Goal: Communication & Community: Share content

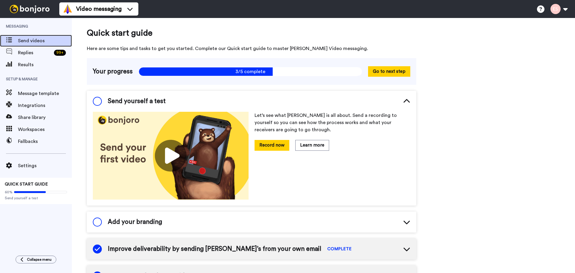
click at [28, 41] on span "Send videos" at bounding box center [45, 40] width 54 height 7
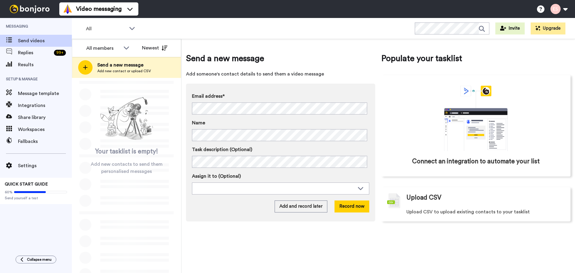
click at [88, 65] on div at bounding box center [85, 67] width 14 height 14
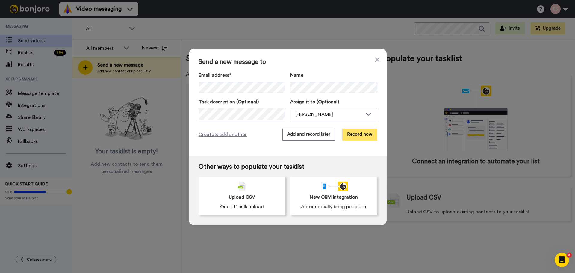
click at [347, 130] on button "Record now" at bounding box center [359, 134] width 35 height 12
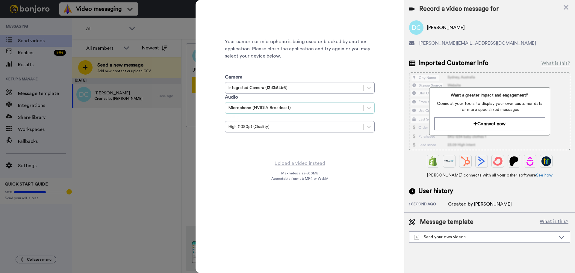
click at [264, 104] on div "Microphone (NVIDIA Broadcast)" at bounding box center [294, 107] width 138 height 7
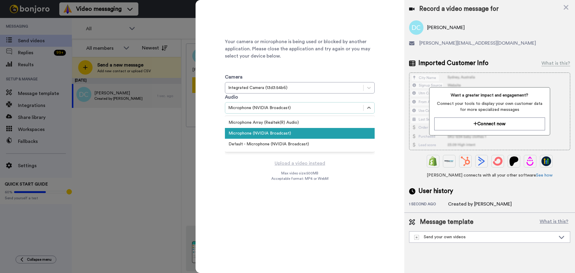
click at [277, 128] on div "Microphone (NVIDIA Broadcast)" at bounding box center [300, 133] width 150 height 11
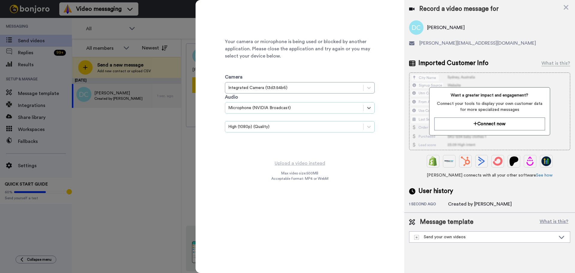
click at [271, 125] on div "High (1080p) (Quality)" at bounding box center [294, 127] width 132 height 6
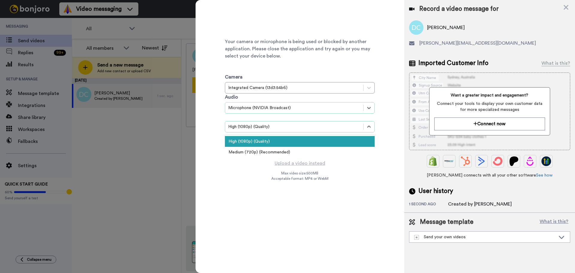
click at [271, 125] on div "High (1080p) (Quality)" at bounding box center [294, 127] width 132 height 6
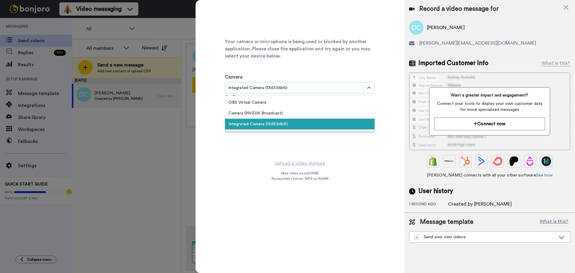
click at [266, 93] on div "Integrated Camera (13d3:54b6)" at bounding box center [300, 87] width 150 height 11
click at [266, 102] on div "OBS Virtual Camera" at bounding box center [300, 102] width 150 height 11
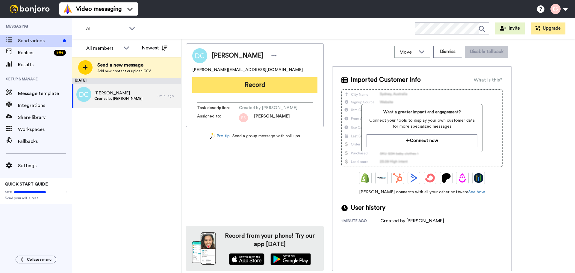
click at [239, 84] on button "Record" at bounding box center [254, 85] width 125 height 16
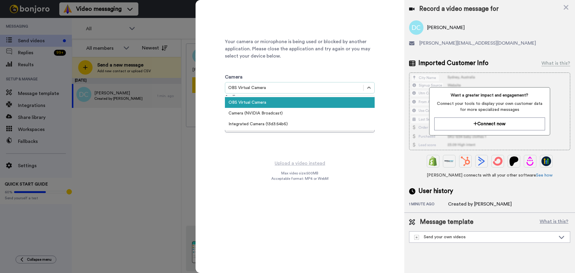
click at [250, 88] on div "OBS Virtual Camera" at bounding box center [294, 88] width 132 height 6
click at [257, 120] on div "Integrated Camera (13d3:54b6)" at bounding box center [300, 124] width 150 height 11
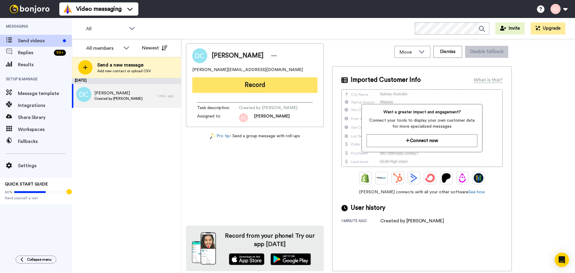
click at [229, 86] on button "Record" at bounding box center [254, 85] width 125 height 16
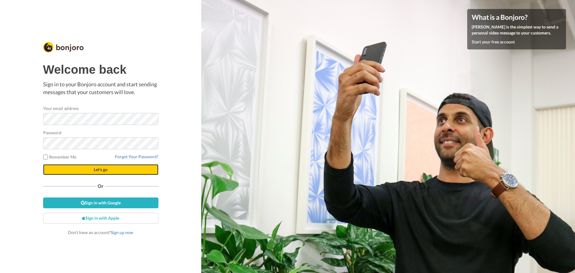
click at [92, 169] on button "Let's go" at bounding box center [100, 169] width 115 height 11
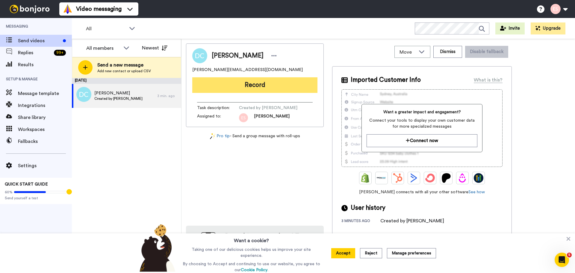
click at [244, 86] on button "Record" at bounding box center [254, 85] width 125 height 16
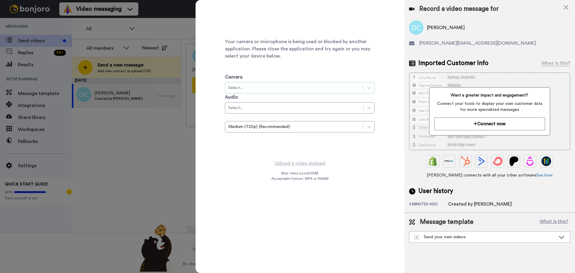
click at [251, 87] on div "Select..." at bounding box center [294, 88] width 132 height 6
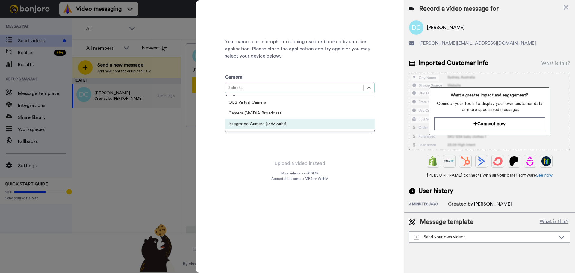
click at [250, 124] on div "Integrated Camera (13d3:54b6)" at bounding box center [300, 124] width 150 height 11
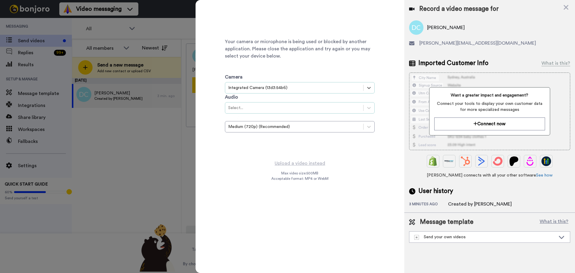
click at [256, 109] on div "Select..." at bounding box center [294, 108] width 132 height 6
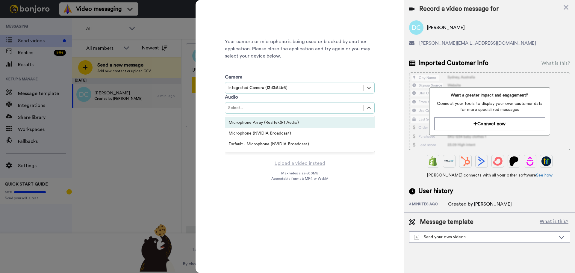
click at [261, 121] on div "Microphone Array (Realtek(R) Audio)" at bounding box center [300, 122] width 150 height 11
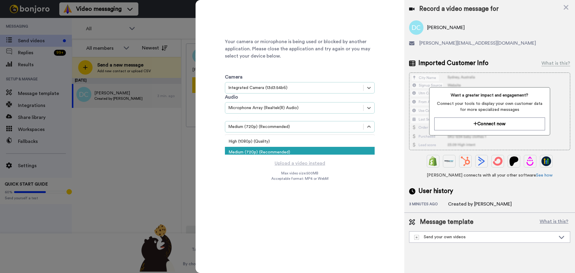
click at [263, 127] on div "Medium (720p) (Recommended)" at bounding box center [294, 127] width 132 height 6
click at [265, 139] on div "High (1080p) (Quality)" at bounding box center [300, 141] width 150 height 11
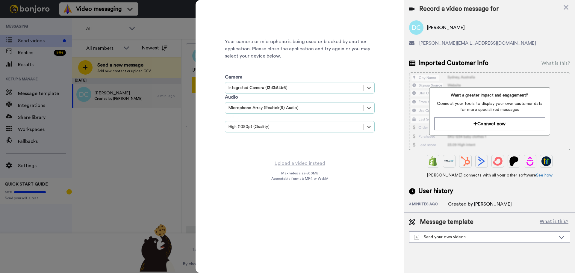
click at [243, 146] on div "Your camera or microphone is being used or blocked by another application. Plea…" at bounding box center [300, 80] width 150 height 150
click at [222, 138] on div "Your camera or microphone is being used or blocked by another application. Plea…" at bounding box center [300, 79] width 209 height 159
click at [103, 121] on div at bounding box center [287, 136] width 575 height 273
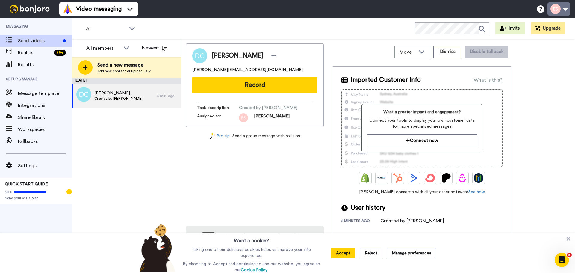
click at [564, 8] on button at bounding box center [558, 8] width 23 height 13
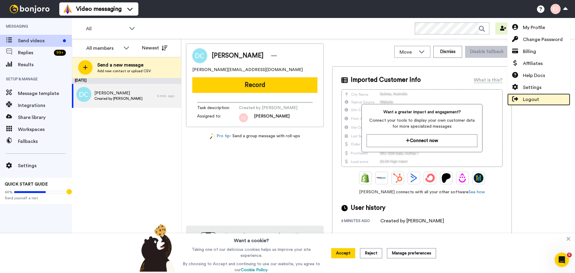
click at [540, 98] on link "Logout" at bounding box center [538, 99] width 63 height 12
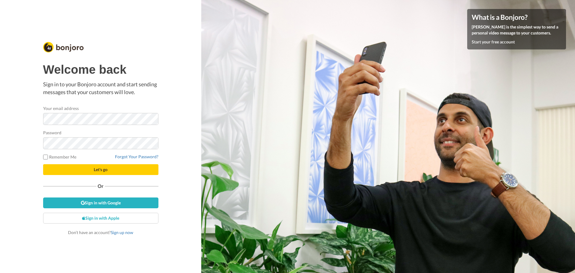
click at [175, 135] on div "Welcome back Sign in to your Bonjoro account and start sending messages that yo…" at bounding box center [100, 136] width 201 height 273
click at [38, 143] on div "Welcome back Sign in to your Bonjoro account and start sending messages that yo…" at bounding box center [100, 136] width 201 height 273
drag, startPoint x: 41, startPoint y: 143, endPoint x: 28, endPoint y: 140, distance: 13.8
click at [28, 140] on div "Welcome back Sign in to your Bonjoro account and start sending messages that yo…" at bounding box center [100, 136] width 201 height 273
click at [105, 166] on button "Let's go" at bounding box center [100, 169] width 115 height 11
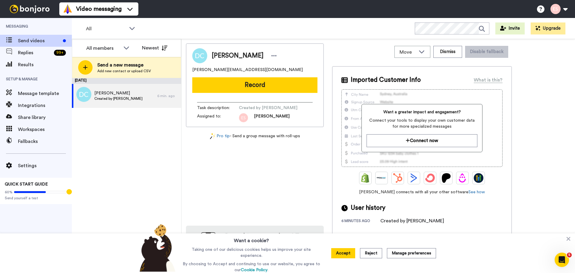
click at [95, 181] on div "[DATE] [PERSON_NAME] Created by [PERSON_NAME] 6 min. ago" at bounding box center [126, 175] width 109 height 195
click at [137, 144] on div "[DATE] [PERSON_NAME] Created by [PERSON_NAME] 6 min. ago" at bounding box center [126, 175] width 109 height 195
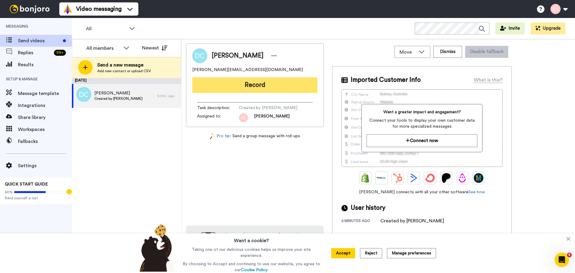
click at [242, 83] on button "Record" at bounding box center [254, 85] width 125 height 16
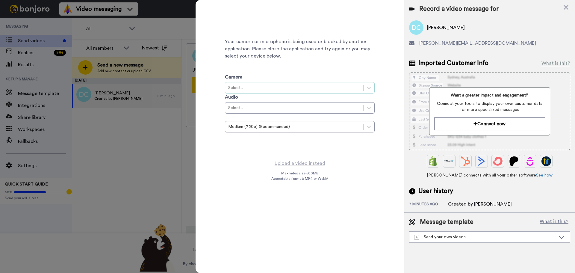
click at [229, 87] on div "Select..." at bounding box center [294, 88] width 132 height 6
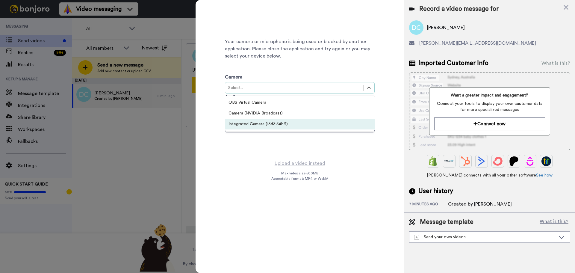
click at [255, 122] on div "Integrated Camera (13d3:54b6)" at bounding box center [300, 124] width 150 height 11
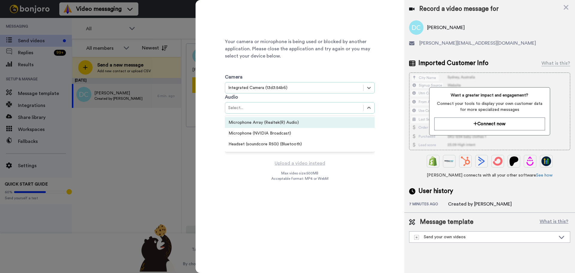
click at [264, 110] on div "Select..." at bounding box center [294, 108] width 132 height 6
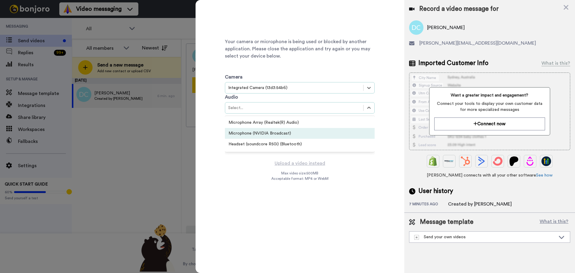
click at [267, 131] on div "Microphone (NVIDIA Broadcast)" at bounding box center [300, 133] width 150 height 11
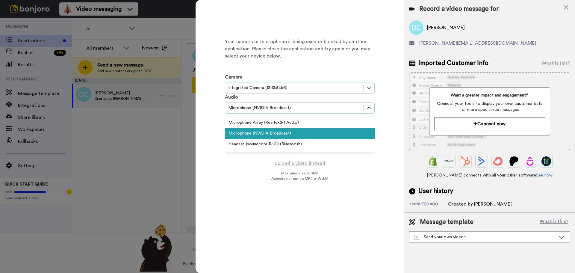
click at [268, 109] on div "Microphone (NVIDIA Broadcast)" at bounding box center [294, 108] width 132 height 6
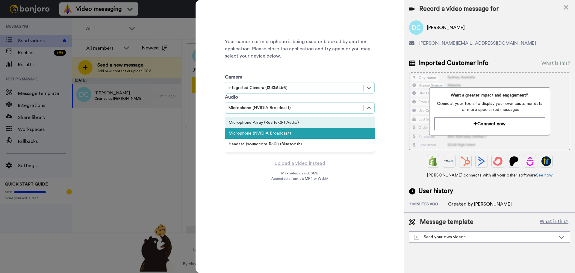
click at [270, 123] on div "Microphone Array (Realtek(R) Audio)" at bounding box center [300, 122] width 150 height 11
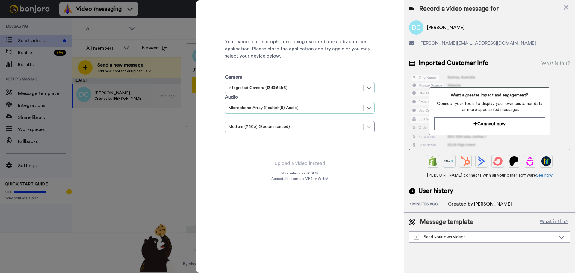
click at [131, 110] on div at bounding box center [287, 136] width 575 height 273
click at [156, 149] on div at bounding box center [287, 136] width 575 height 273
click at [565, 6] on icon at bounding box center [566, 7] width 6 height 7
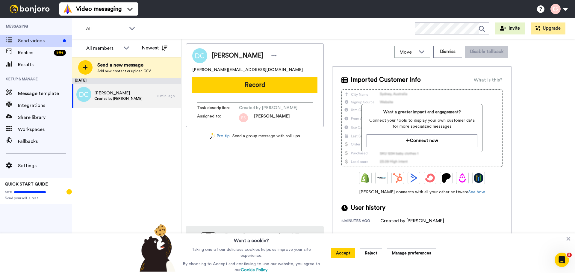
click at [135, 162] on div "[DATE] [PERSON_NAME] Created by [PERSON_NAME] 6 min. ago" at bounding box center [126, 175] width 109 height 195
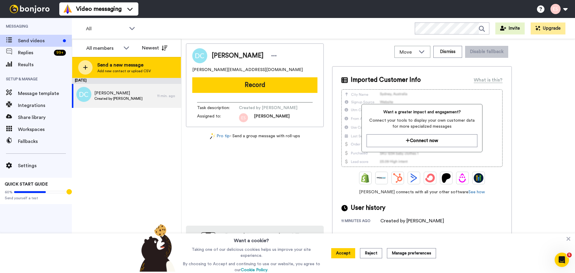
click at [87, 61] on div at bounding box center [85, 67] width 14 height 14
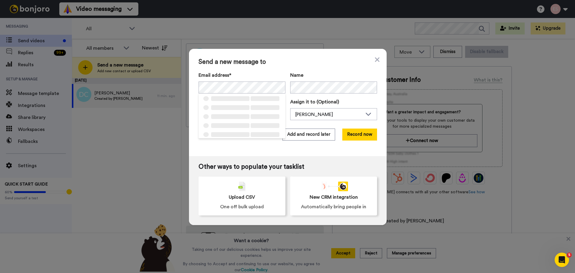
click at [303, 95] on div "Email address* ‌ ‌ ‌ ‌ ‌ ‌ ‌ ‌ ‌ ‌ ‌ ‌ ‌ ‌ ‌ Name Task description (Optional) A…" at bounding box center [288, 96] width 178 height 49
click at [360, 135] on button "Record now" at bounding box center [359, 134] width 35 height 12
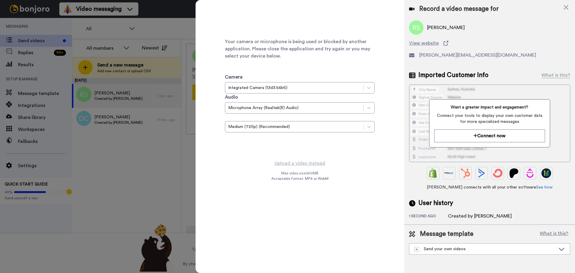
click at [138, 146] on div at bounding box center [287, 136] width 575 height 273
click at [100, 71] on div at bounding box center [287, 136] width 575 height 273
click at [173, 91] on div at bounding box center [287, 136] width 575 height 273
click at [566, 3] on div "Record a video message for [PERSON_NAME] View website [PERSON_NAME][EMAIL_ADDRE…" at bounding box center [489, 112] width 171 height 224
click at [565, 7] on icon at bounding box center [566, 7] width 5 height 5
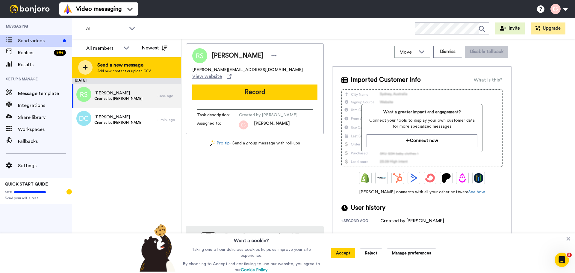
click at [87, 68] on icon at bounding box center [85, 67] width 4 height 4
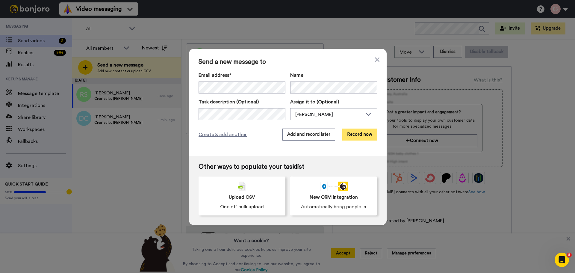
click at [350, 133] on button "Record now" at bounding box center [359, 134] width 35 height 12
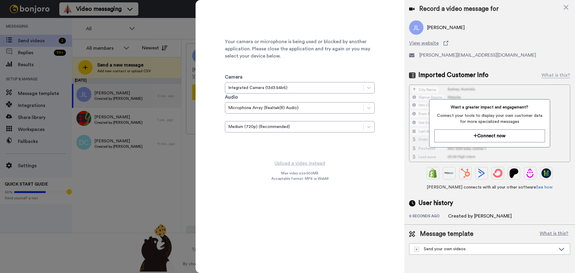
click at [562, 8] on div "Record a video message for" at bounding box center [489, 9] width 161 height 8
click at [564, 8] on icon at bounding box center [566, 7] width 6 height 7
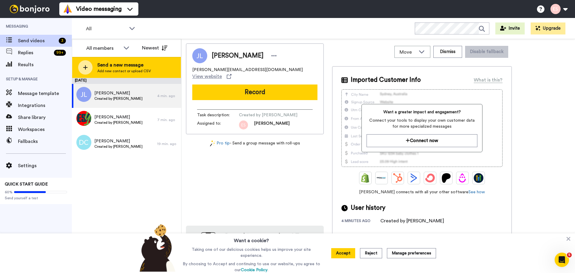
click at [87, 65] on icon at bounding box center [85, 67] width 5 height 5
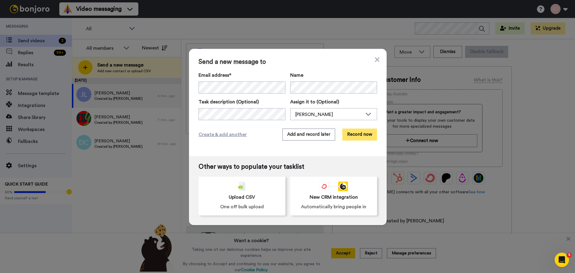
click at [358, 131] on button "Record now" at bounding box center [359, 134] width 35 height 12
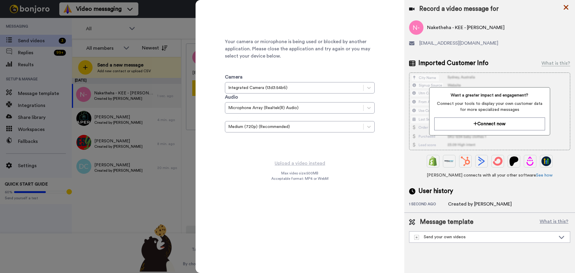
click at [564, 7] on icon at bounding box center [566, 7] width 6 height 7
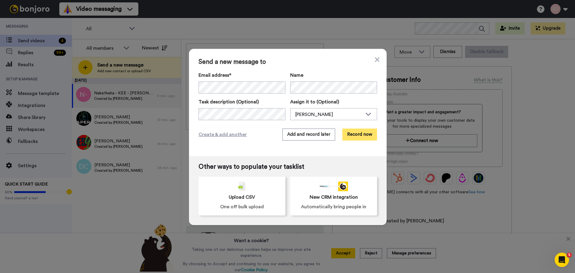
click at [358, 134] on button "Record now" at bounding box center [359, 134] width 35 height 12
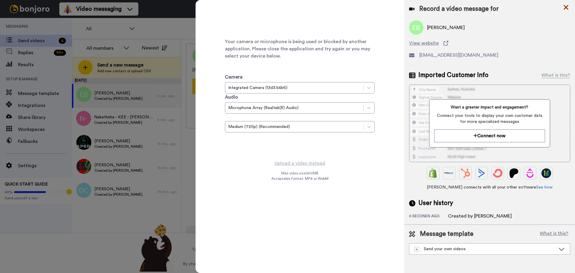
click at [568, 9] on icon at bounding box center [566, 7] width 5 height 5
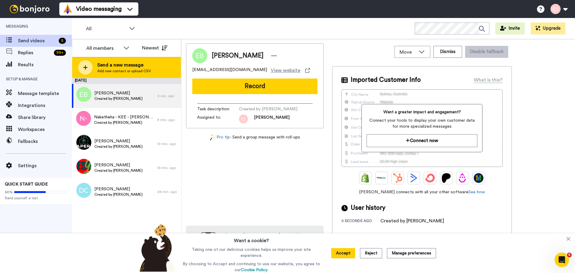
click at [84, 66] on icon at bounding box center [85, 67] width 5 height 5
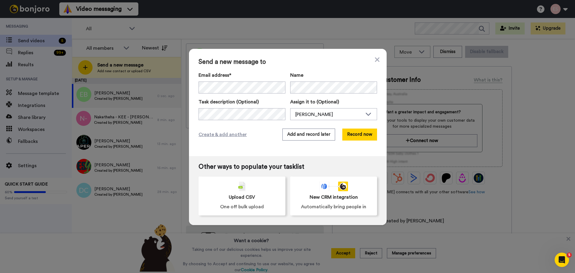
click at [233, 81] on div "Email address*" at bounding box center [242, 83] width 87 height 22
click at [355, 135] on button "Record now" at bounding box center [359, 134] width 35 height 12
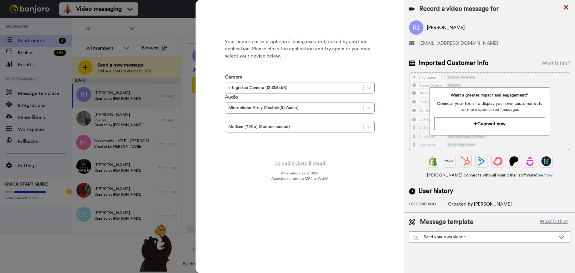
click at [566, 8] on icon at bounding box center [566, 7] width 5 height 5
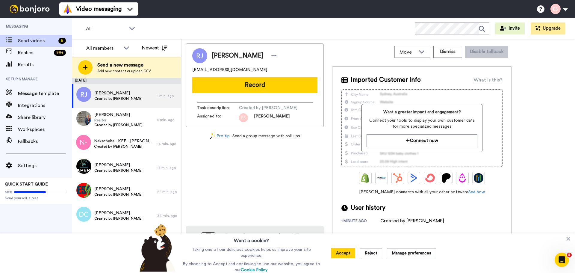
click at [89, 61] on div at bounding box center [85, 67] width 14 height 14
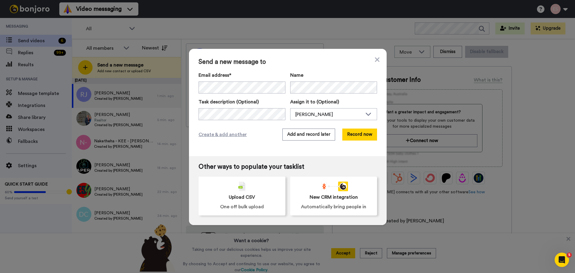
click at [232, 94] on div "Email address* No search result for ‘ [URL][DOMAIN_NAME] ’ Name Task descriptio…" at bounding box center [288, 96] width 178 height 49
click at [361, 132] on button "Record now" at bounding box center [359, 134] width 35 height 12
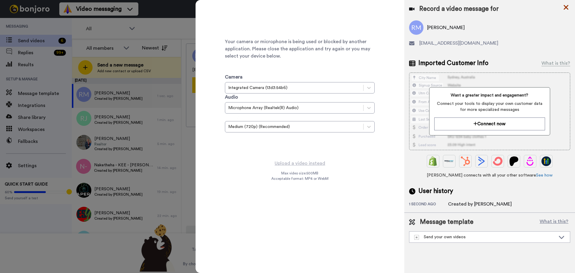
click at [564, 6] on icon at bounding box center [566, 7] width 6 height 7
